Goal: Task Accomplishment & Management: Use online tool/utility

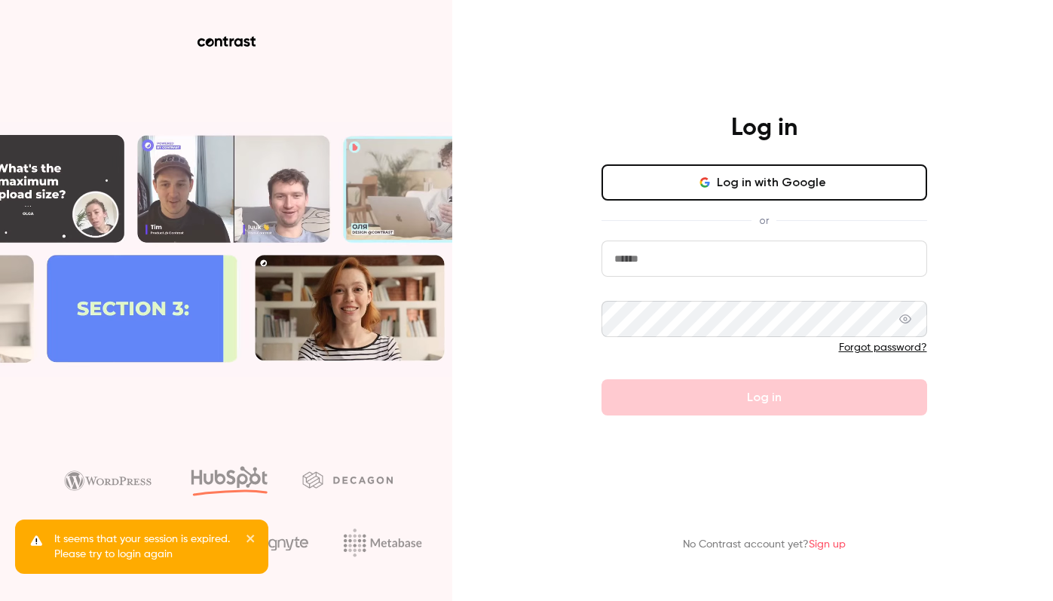
click at [829, 92] on main "Log in Log in with Google or Forgot password? Log in No Contrast account yet? S…" at bounding box center [765, 300] width 392 height 601
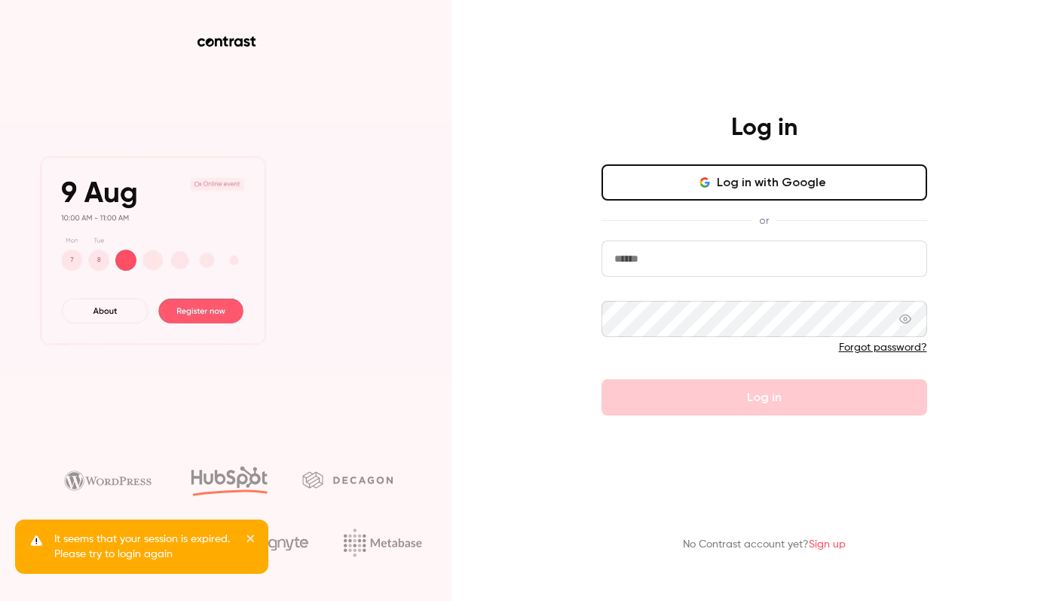
click at [819, 182] on button "Log in with Google" at bounding box center [765, 182] width 326 height 36
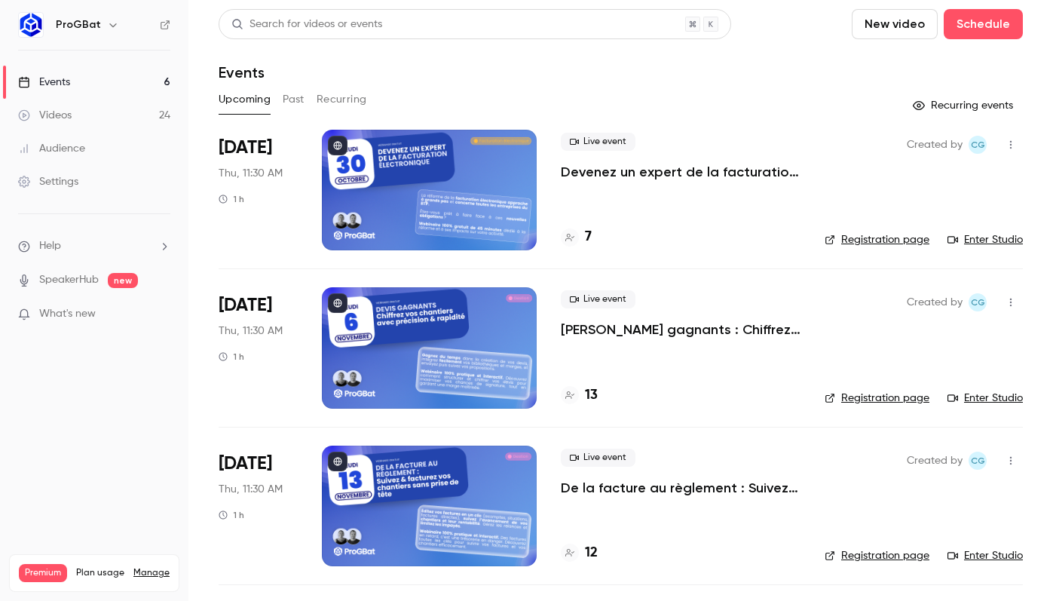
click at [865, 238] on link "Registration page" at bounding box center [877, 239] width 105 height 15
click at [303, 100] on button "Past" at bounding box center [294, 99] width 22 height 24
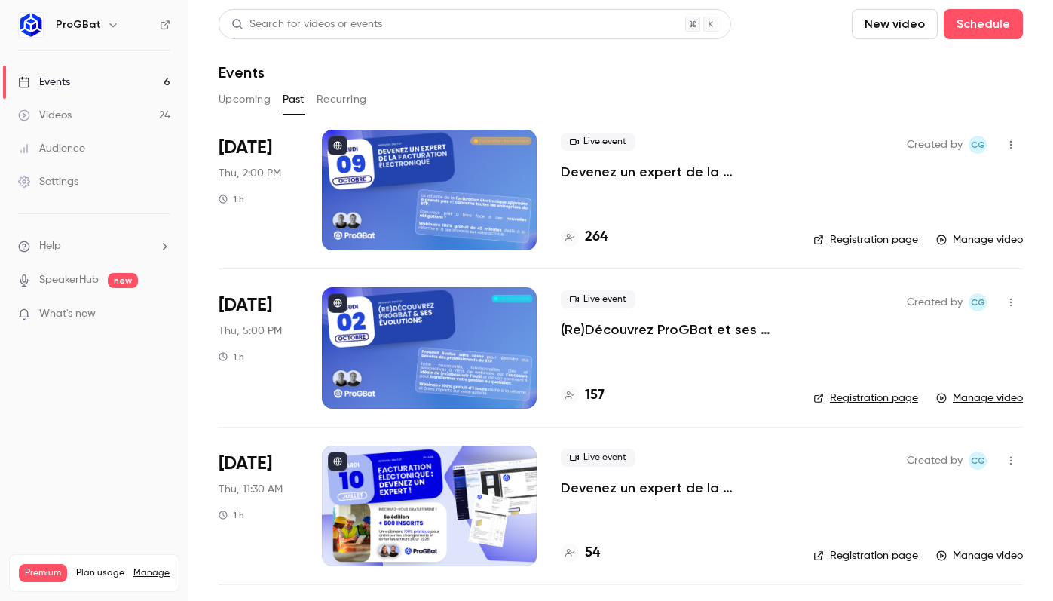
click at [984, 235] on link "Manage video" at bounding box center [979, 239] width 87 height 15
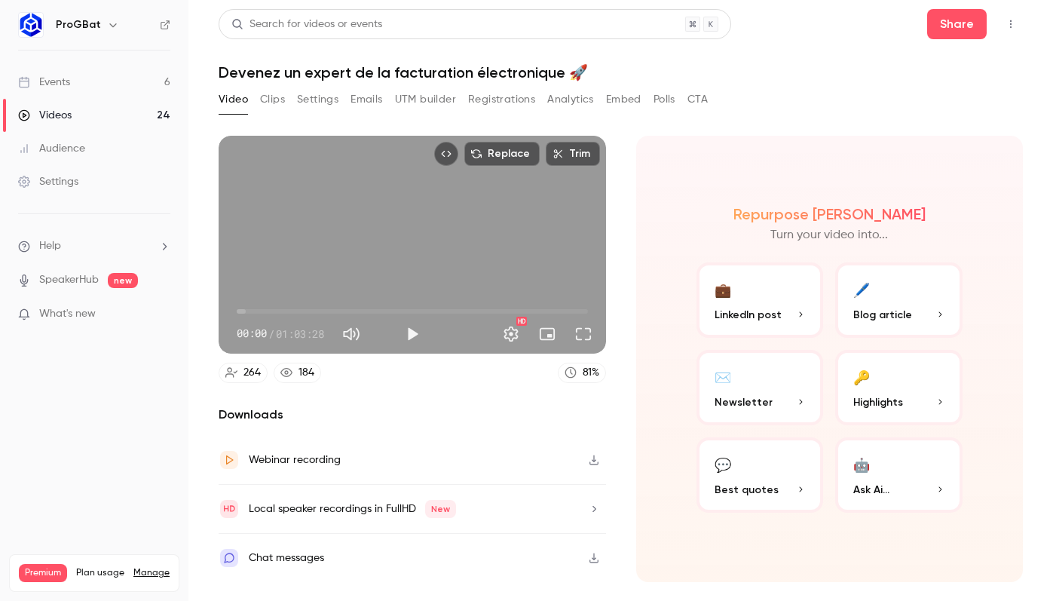
click at [501, 157] on button "Replace" at bounding box center [501, 154] width 75 height 24
click at [449, 159] on button "Embed video" at bounding box center [446, 154] width 24 height 24
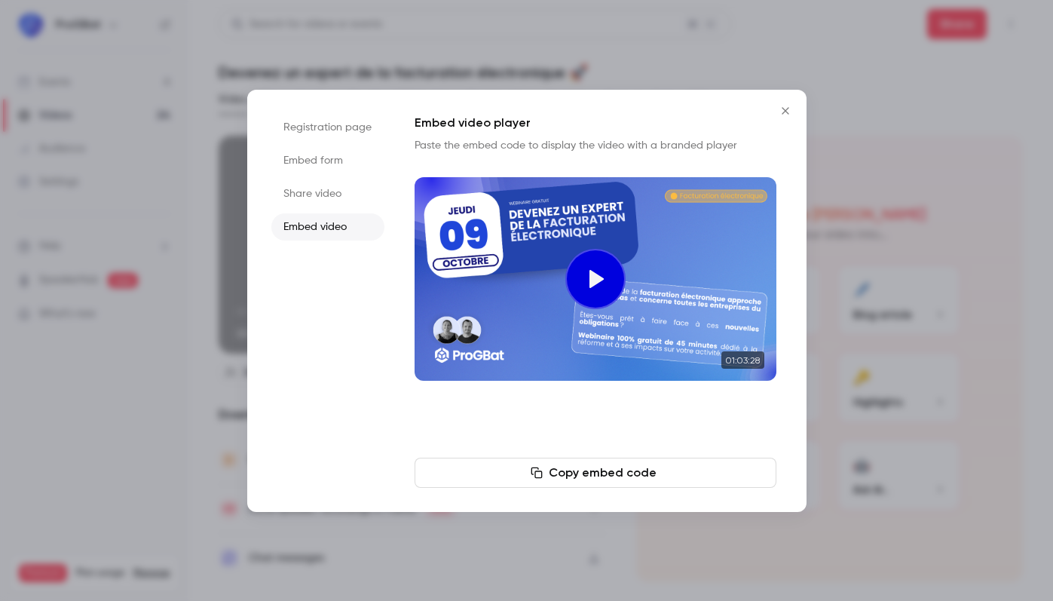
click at [314, 196] on li "Share video" at bounding box center [327, 193] width 113 height 27
click at [636, 483] on button "Copy link" at bounding box center [596, 473] width 362 height 30
